Goal: Information Seeking & Learning: Understand process/instructions

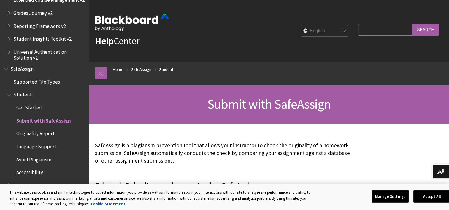
click at [424, 197] on button "Accept All" at bounding box center [432, 196] width 37 height 12
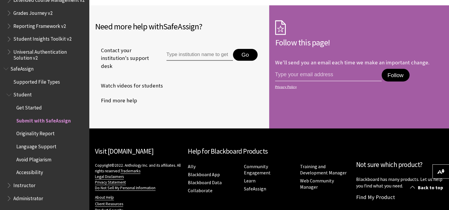
scroll to position [1430, 0]
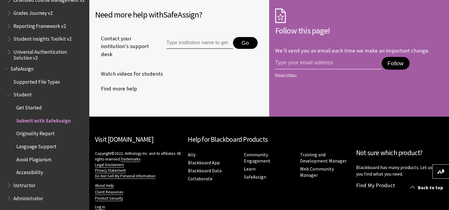
click at [28, 132] on span "Originality Report" at bounding box center [35, 133] width 38 height 8
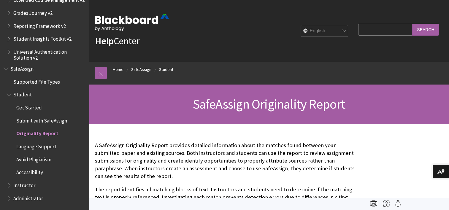
scroll to position [689, 0]
click at [26, 113] on span "Get Started" at bounding box center [48, 108] width 76 height 10
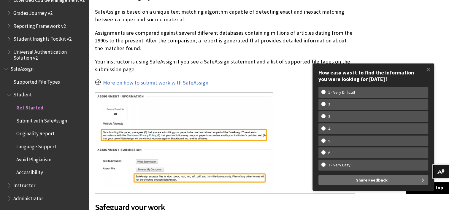
scroll to position [191, 0]
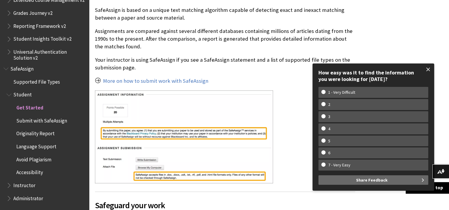
click at [428, 68] on span at bounding box center [428, 69] width 12 height 12
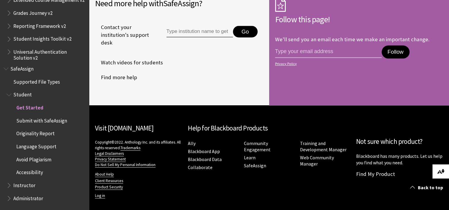
scroll to position [624, 0]
